Goal: Information Seeking & Learning: Compare options

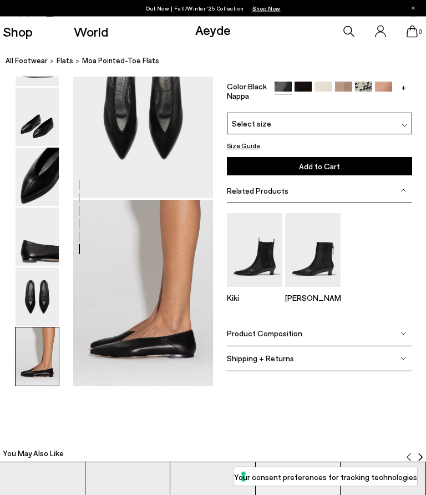
click at [28, 301] on img at bounding box center [37, 297] width 43 height 58
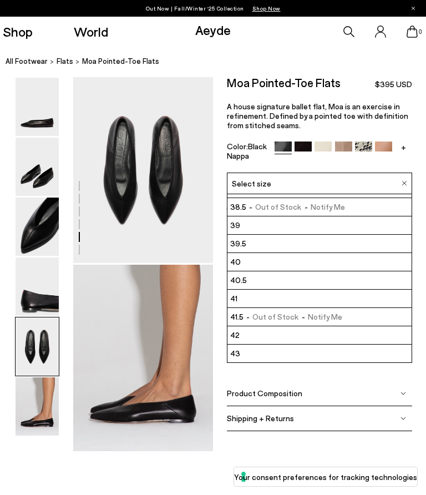
scroll to position [69, 0]
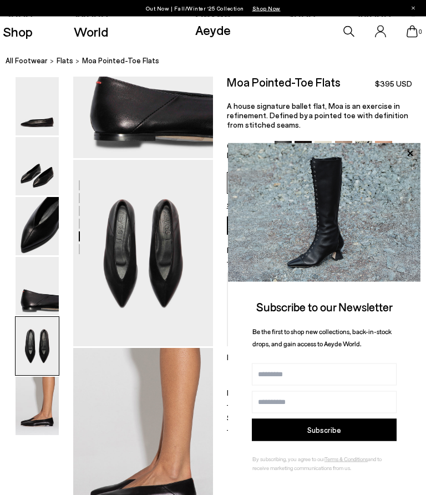
scroll to position [659, 0]
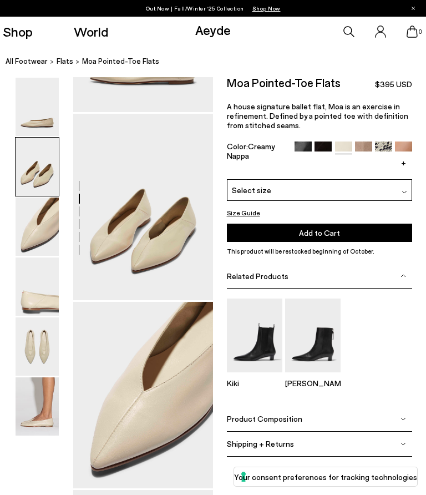
scroll to position [212, 0]
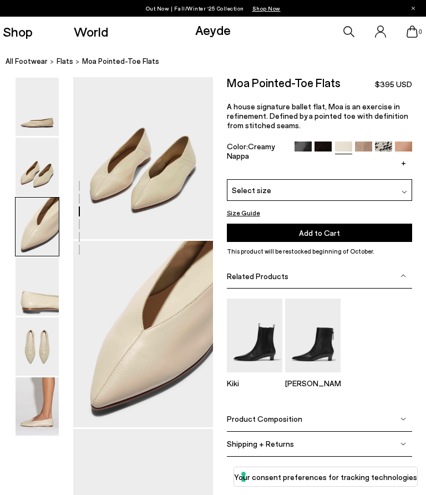
click at [44, 182] on img at bounding box center [37, 167] width 43 height 58
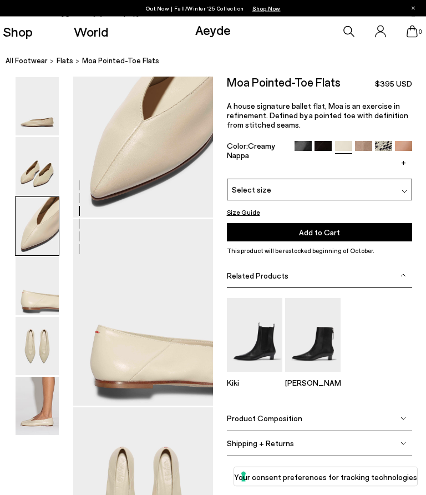
scroll to position [752, 0]
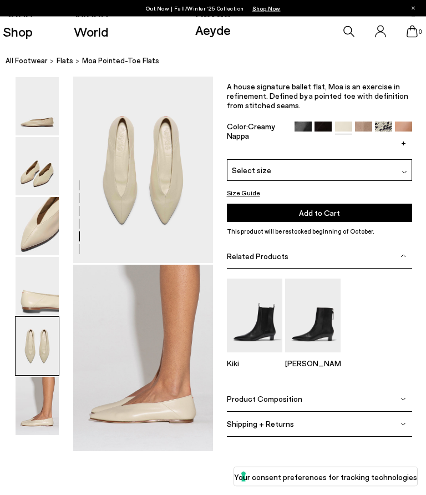
click at [360, 76] on nav "All Footwear flats Moa Pointed-Toe Flats" at bounding box center [216, 62] width 420 height 30
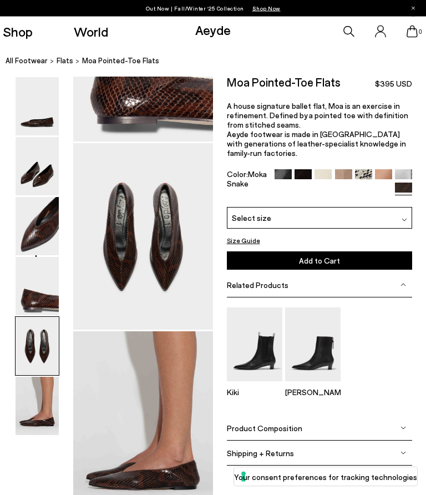
scroll to position [686, 0]
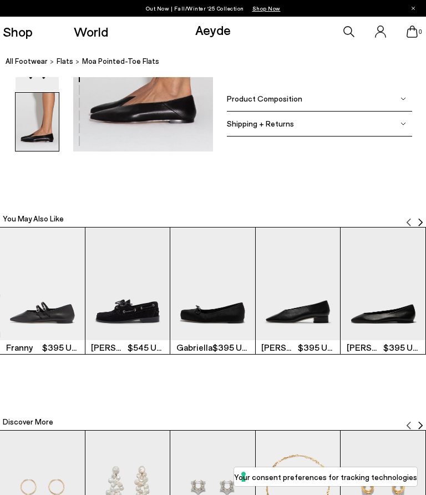
scroll to position [1051, 0]
